Goal: Task Accomplishment & Management: Complete application form

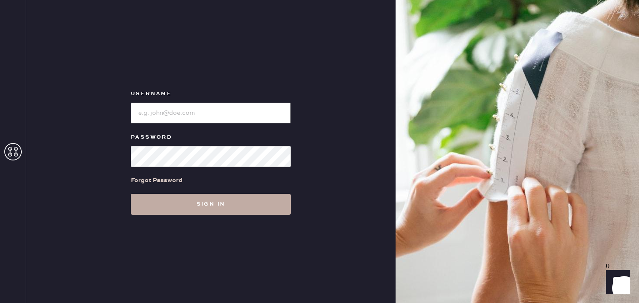
type input "Reformationstudiocity"
click at [163, 204] on button "Sign in" at bounding box center [211, 204] width 160 height 21
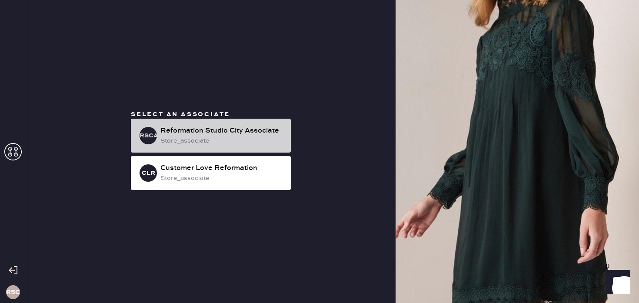
click at [198, 128] on div "Reformation Studio City Associate" at bounding box center [221, 131] width 123 height 10
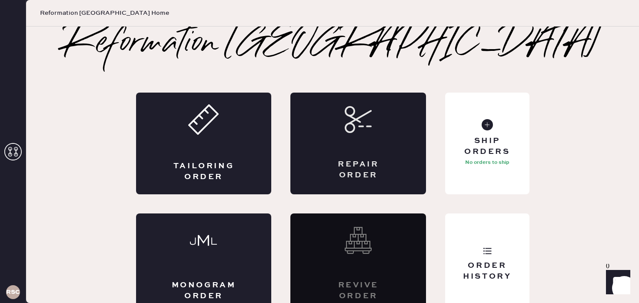
click at [323, 147] on div "Repair Order" at bounding box center [358, 144] width 136 height 102
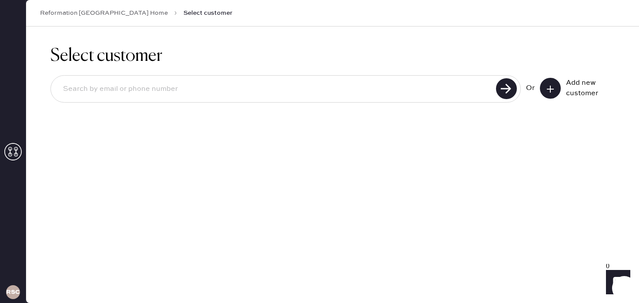
click at [423, 93] on input at bounding box center [274, 89] width 437 height 20
type input "[EMAIL_ADDRESS][DOMAIN_NAME]"
click at [499, 85] on use at bounding box center [506, 88] width 21 height 21
click at [503, 91] on use at bounding box center [506, 88] width 21 height 21
click at [548, 89] on icon at bounding box center [550, 89] width 9 height 9
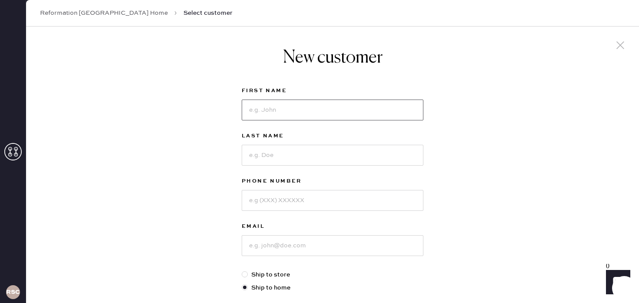
click at [351, 110] on input at bounding box center [333, 110] width 182 height 21
type input "April"
click at [313, 156] on input at bounding box center [333, 155] width 182 height 21
type input "[PERSON_NAME]"
click at [276, 200] on input at bounding box center [333, 200] width 182 height 21
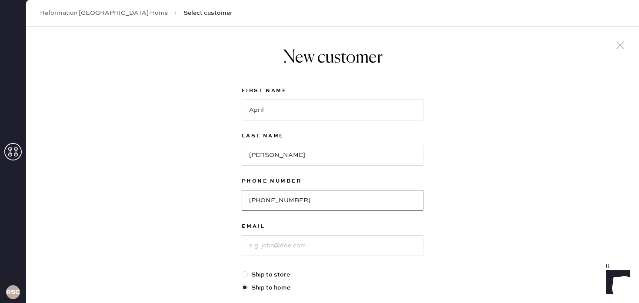
type input "[PHONE_NUMBER]"
click at [280, 241] on input at bounding box center [333, 245] width 182 height 21
type input "p"
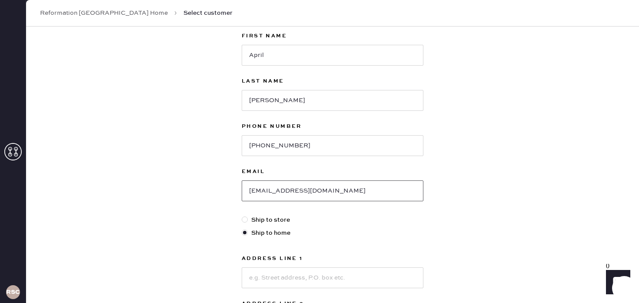
scroll to position [55, 0]
type input "[EMAIL_ADDRESS][DOMAIN_NAME]"
click at [243, 219] on div at bounding box center [245, 219] width 6 height 6
click at [242, 215] on input "Ship to store" at bounding box center [242, 215] width 0 height 0
radio input "true"
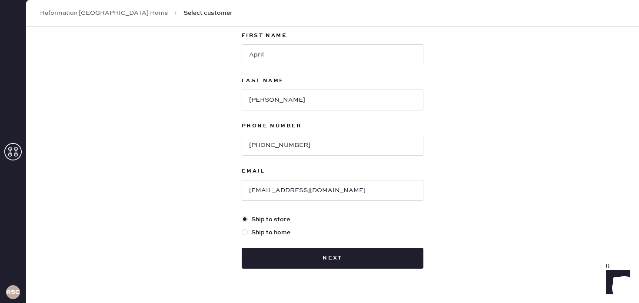
scroll to position [77, 0]
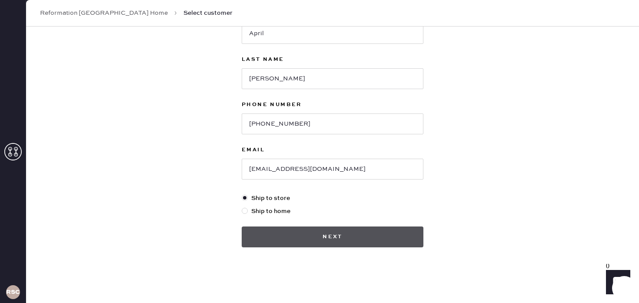
click at [275, 236] on button "Next" at bounding box center [333, 236] width 182 height 21
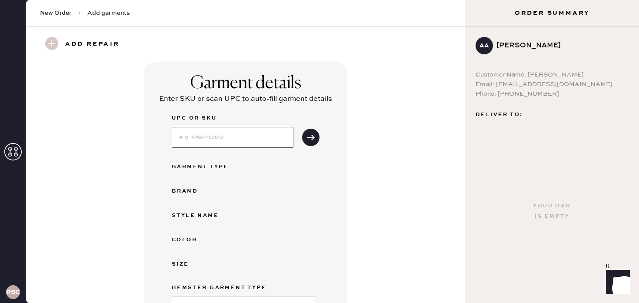
click at [226, 146] on input at bounding box center [233, 137] width 122 height 21
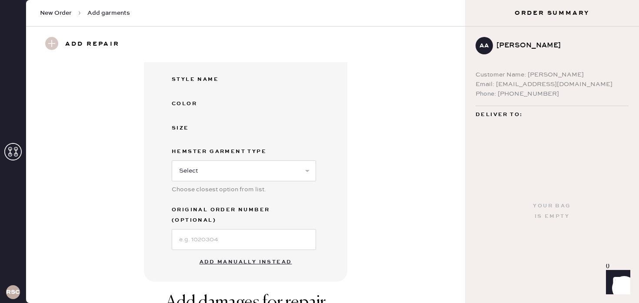
scroll to position [196, 0]
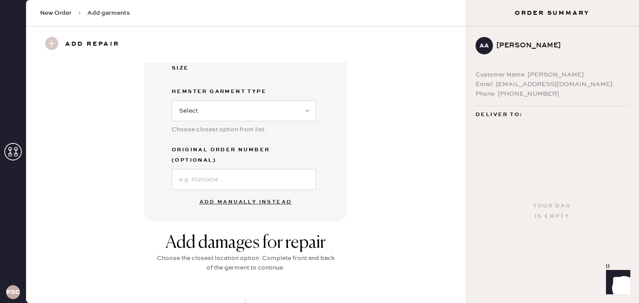
click at [341, 191] on div "Garment details Enter SKU or scan UPC to auto-fill garment details UPC or SKU G…" at bounding box center [245, 44] width 203 height 356
click at [256, 193] on button "Add manually instead" at bounding box center [245, 201] width 103 height 17
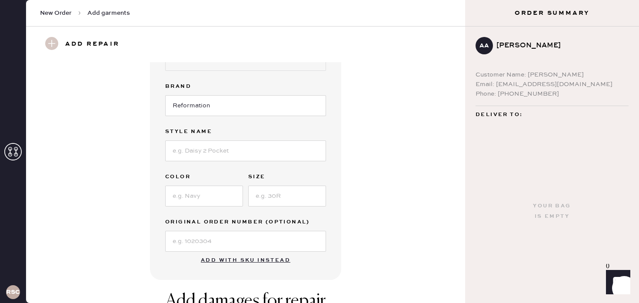
scroll to position [0, 0]
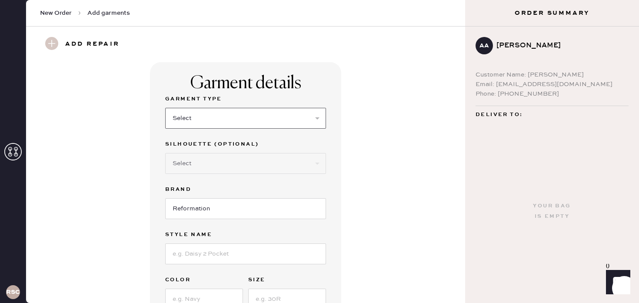
click at [246, 120] on select "Select Basic Skirt Jeans Leggings Pants Shorts Basic Sleeved Dress Basic Sleeve…" at bounding box center [245, 118] width 161 height 21
select select "6"
click at [165, 108] on select "Select Basic Skirt Jeans Leggings Pants Shorts Basic Sleeved Dress Basic Sleeve…" at bounding box center [245, 118] width 161 height 21
click at [198, 170] on select "Select Maxi Dress Midi Dress Mini Dress Other" at bounding box center [245, 163] width 161 height 21
click at [208, 252] on input at bounding box center [245, 253] width 161 height 21
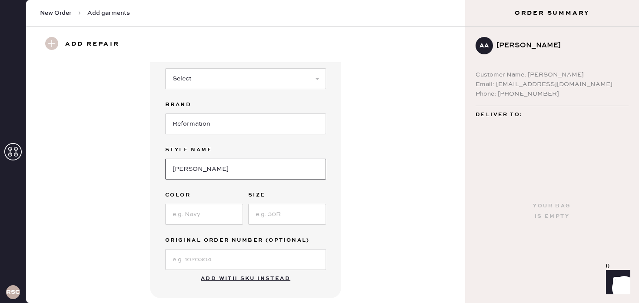
scroll to position [95, 0]
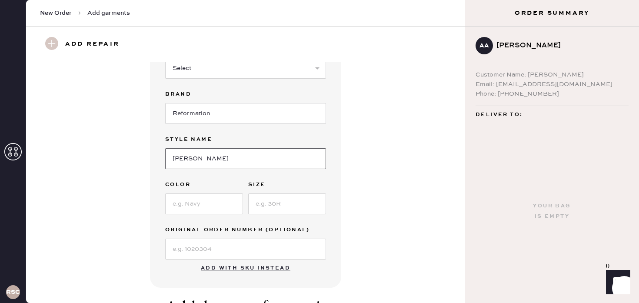
type input "[PERSON_NAME]"
click at [197, 204] on input at bounding box center [204, 203] width 78 height 21
type input "Trieste Border"
click at [265, 208] on input at bounding box center [287, 203] width 78 height 21
type input "2"
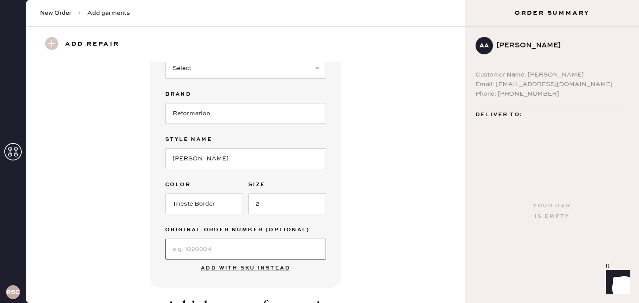
click at [276, 242] on input at bounding box center [245, 249] width 161 height 21
click at [360, 210] on div "Garment details Garment Type Select Basic Skirt Jeans Leggings Pants Shorts Bas…" at bounding box center [246, 127] width 408 height 321
click at [259, 250] on input at bounding box center [245, 249] width 161 height 21
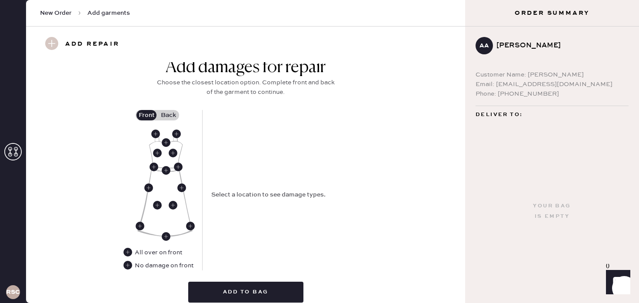
scroll to position [374, 0]
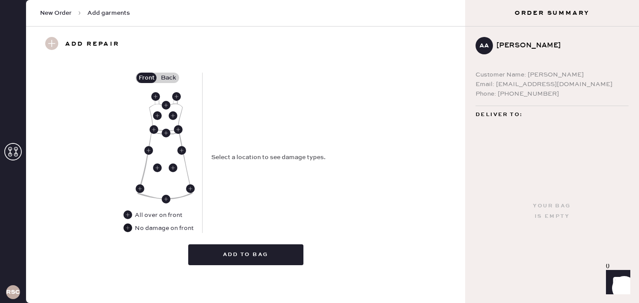
type input "S27019357"
click at [129, 228] on use at bounding box center [127, 227] width 9 height 9
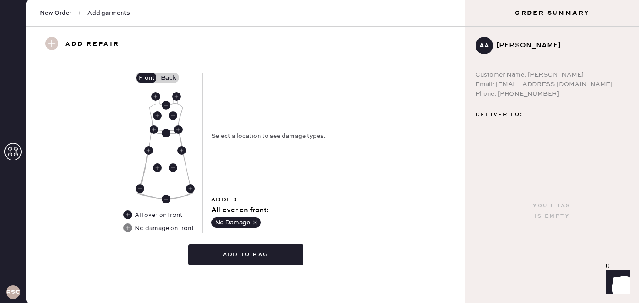
click at [167, 81] on label "Back" at bounding box center [168, 78] width 22 height 10
click at [168, 78] on input "Back" at bounding box center [168, 78] width 0 height 0
click at [166, 131] on use at bounding box center [166, 131] width 9 height 9
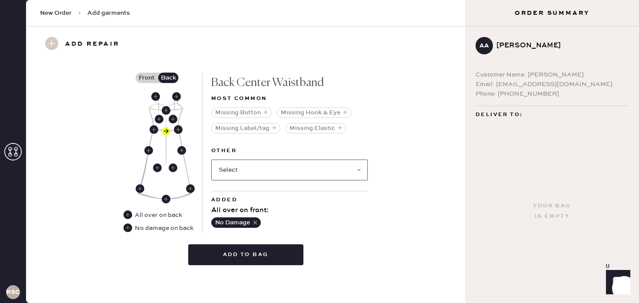
click at [270, 170] on select "Select Broken / Ripped Hem Broken Beads Broken Belt Loop Broken Button Broken C…" at bounding box center [289, 170] width 156 height 21
select select "1657"
click at [211, 160] on select "Select Broken / Ripped Hem Broken Beads Broken Belt Loop Broken Button Broken C…" at bounding box center [289, 170] width 156 height 21
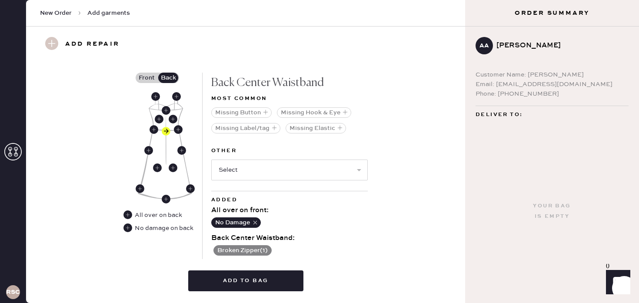
click at [261, 247] on button "Broken Zipper ( 1 )" at bounding box center [242, 250] width 58 height 10
click at [216, 250] on use at bounding box center [216, 250] width 9 height 9
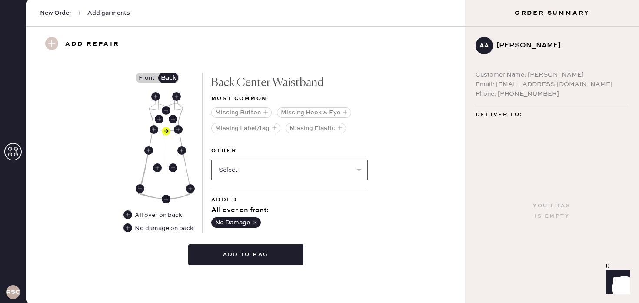
click at [245, 174] on select "Select Broken / Ripped Hem Broken Beads Broken Belt Loop Broken Button Broken C…" at bounding box center [289, 170] width 156 height 21
select select "2034"
click at [211, 160] on select "Select Broken / Ripped Hem Broken Beads Broken Belt Loop Broken Button Broken C…" at bounding box center [289, 170] width 156 height 21
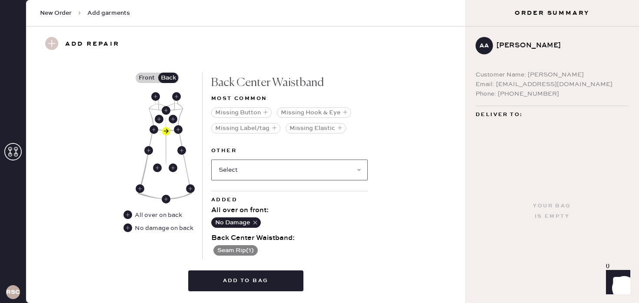
click at [262, 169] on select "Select Broken / Ripped Hem Broken Beads Broken Belt Loop Broken Button Broken C…" at bounding box center [289, 170] width 156 height 21
click at [166, 132] on use at bounding box center [166, 131] width 9 height 9
click at [246, 247] on button "Seam Rip ( 1 )" at bounding box center [235, 250] width 44 height 10
click at [218, 252] on use at bounding box center [216, 250] width 9 height 9
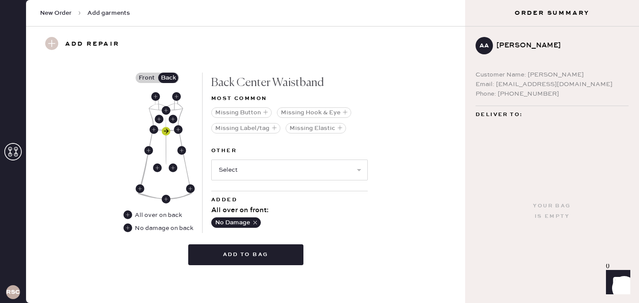
click at [165, 130] on use at bounding box center [166, 131] width 9 height 9
click at [174, 170] on use at bounding box center [173, 167] width 9 height 9
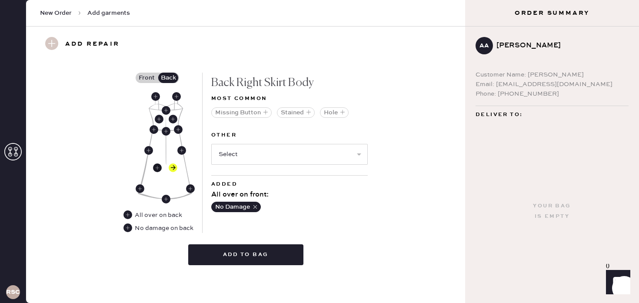
click at [155, 168] on use at bounding box center [157, 167] width 9 height 9
click at [166, 199] on use at bounding box center [166, 199] width 9 height 9
click at [235, 161] on select "Select Broken / Ripped Hem Broken Beads Broken Belt Loop Broken Button Broken C…" at bounding box center [289, 154] width 156 height 21
select select "2034"
click at [211, 144] on select "Select Broken / Ripped Hem Broken Beads Broken Belt Loop Broken Button Broken C…" at bounding box center [289, 154] width 156 height 21
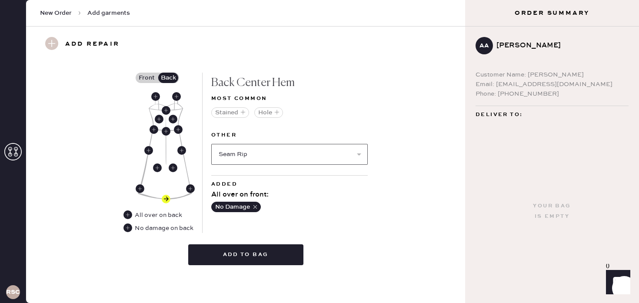
select select
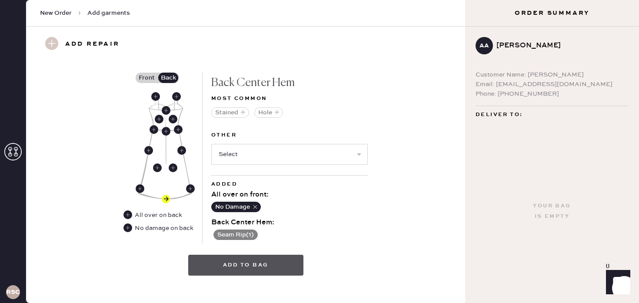
click at [268, 269] on button "Add to bag" at bounding box center [245, 265] width 115 height 21
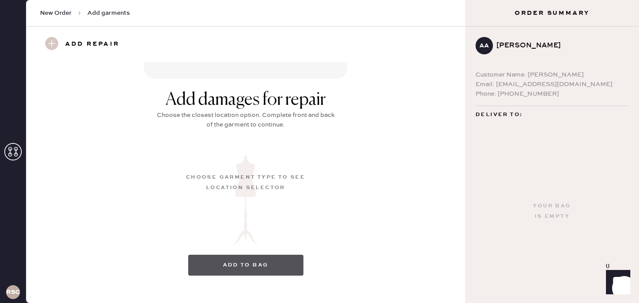
scroll to position [125, 0]
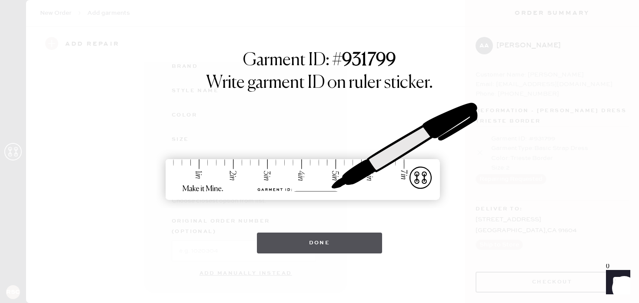
click at [301, 245] on button "Done" at bounding box center [320, 243] width 126 height 21
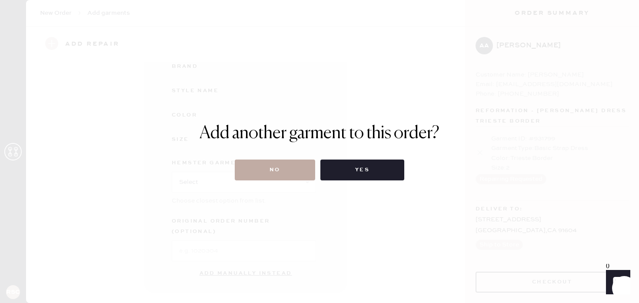
click at [294, 174] on button "No" at bounding box center [275, 170] width 80 height 21
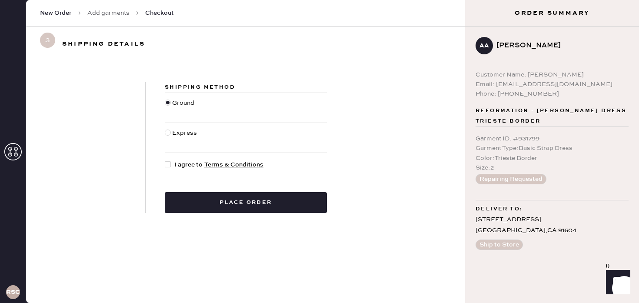
click at [170, 165] on div at bounding box center [168, 164] width 6 height 6
click at [165, 160] on input "I agree to Terms & Conditions" at bounding box center [165, 160] width 0 height 0
checkbox input "true"
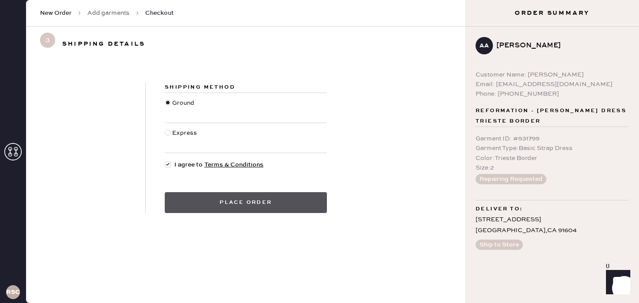
click at [209, 200] on button "Place order" at bounding box center [246, 202] width 162 height 21
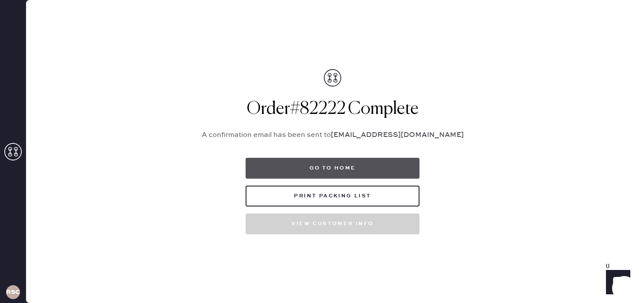
click at [310, 171] on button "Go to home" at bounding box center [333, 168] width 174 height 21
